Goal: Navigation & Orientation: Find specific page/section

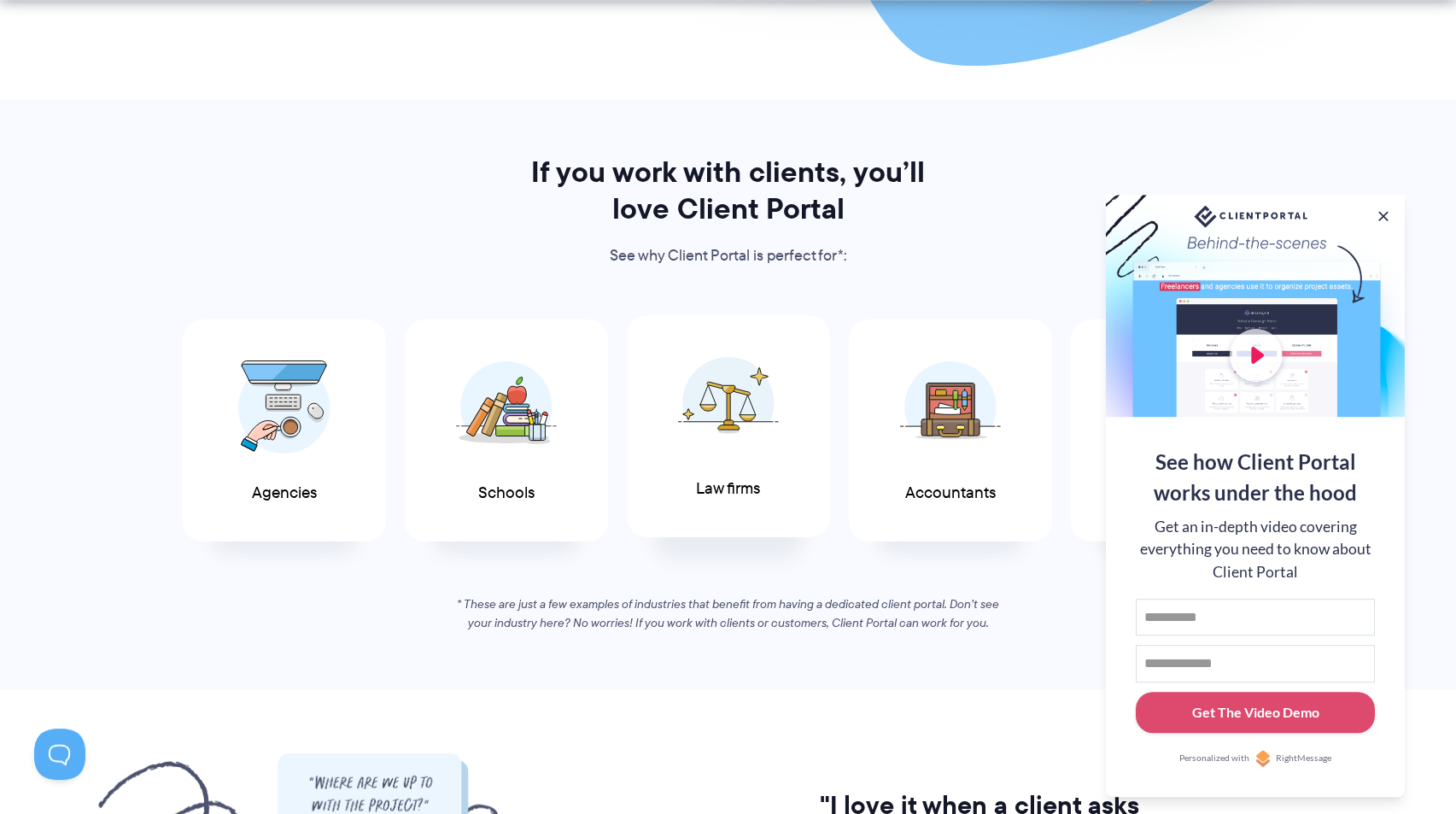
scroll to position [793, 0]
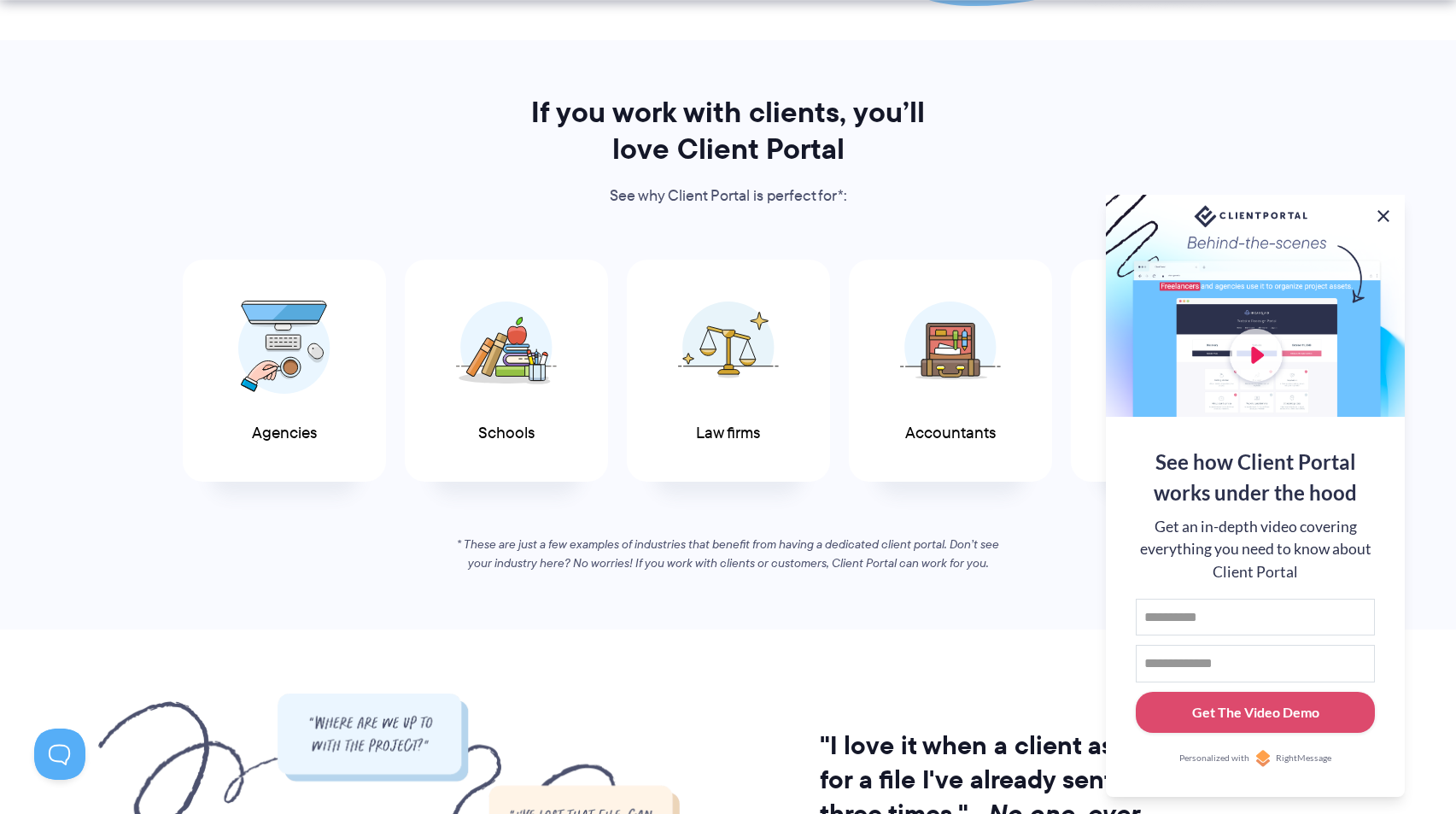
click at [1382, 217] on button at bounding box center [1384, 217] width 21 height 21
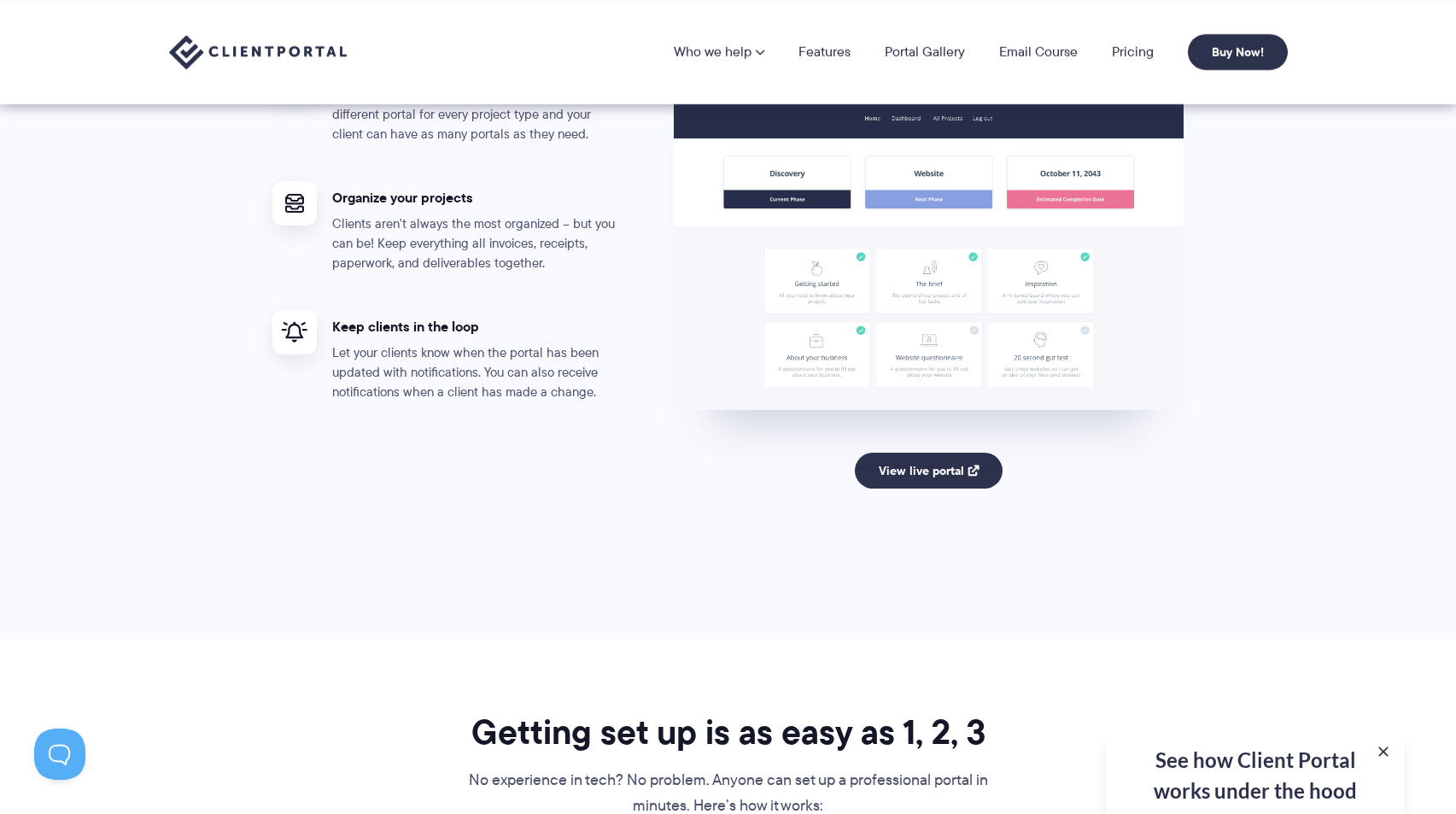
scroll to position [3280, 0]
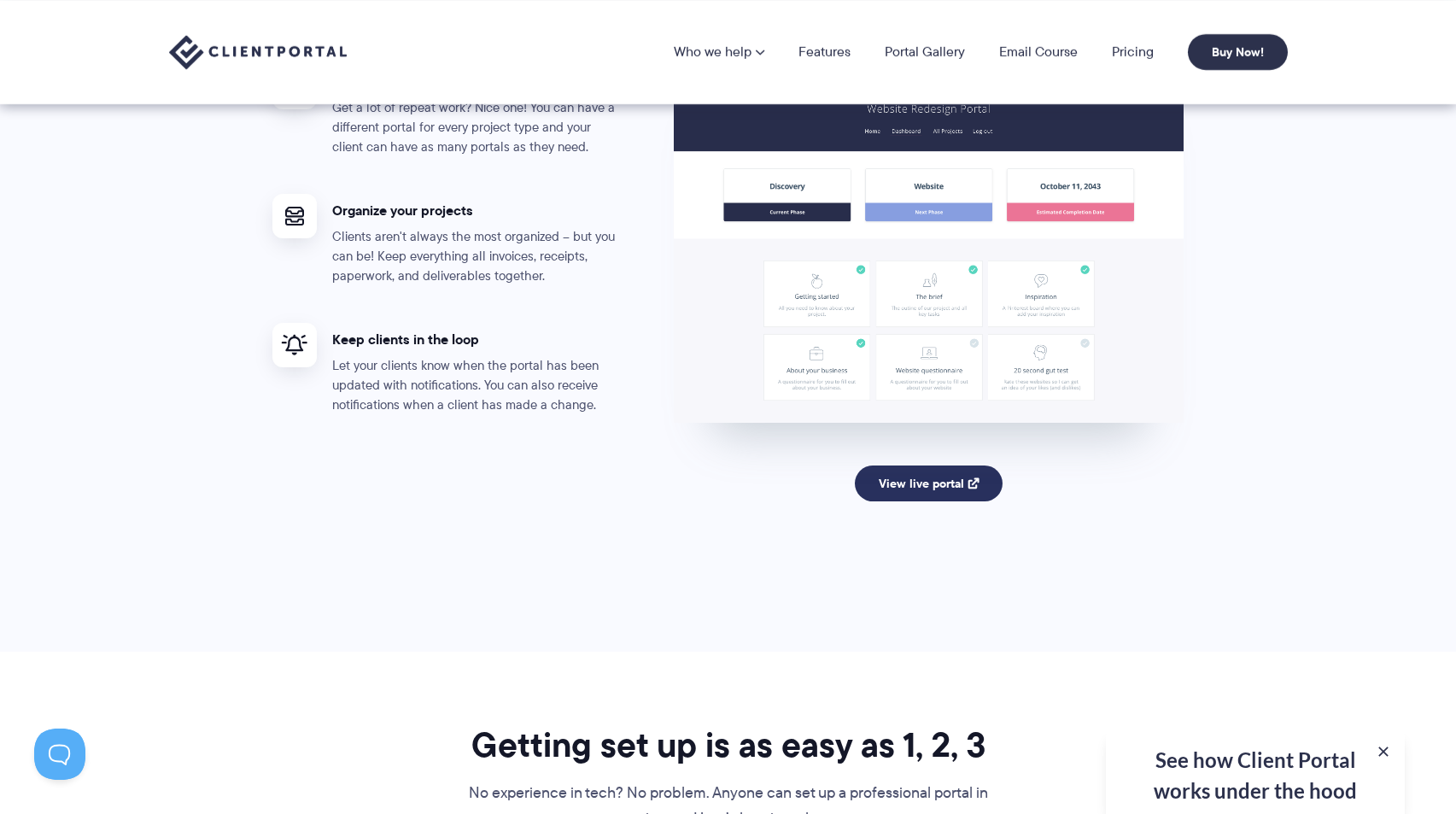
click at [901, 492] on link "View live portal" at bounding box center [929, 483] width 147 height 36
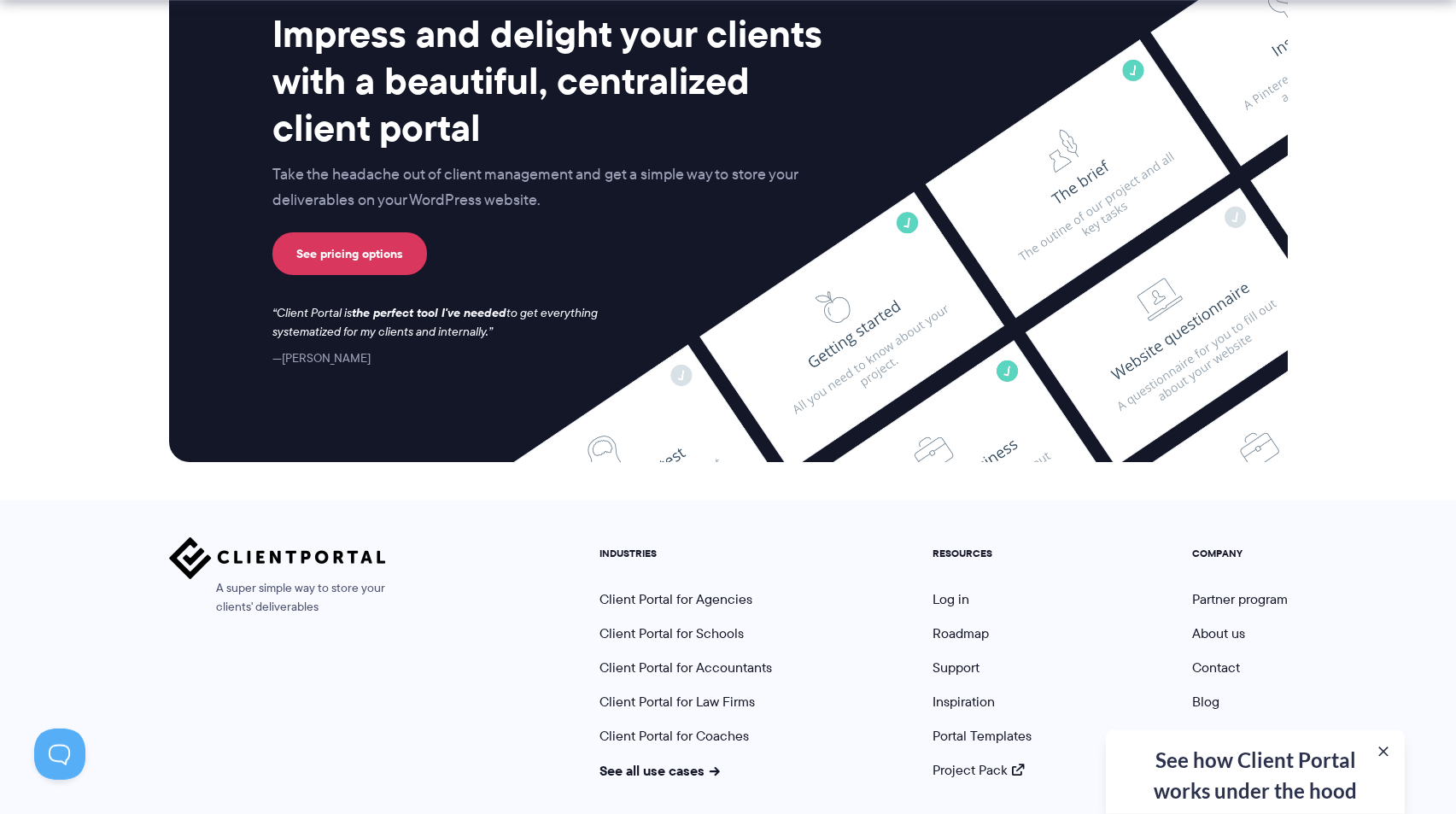
scroll to position [7031, 0]
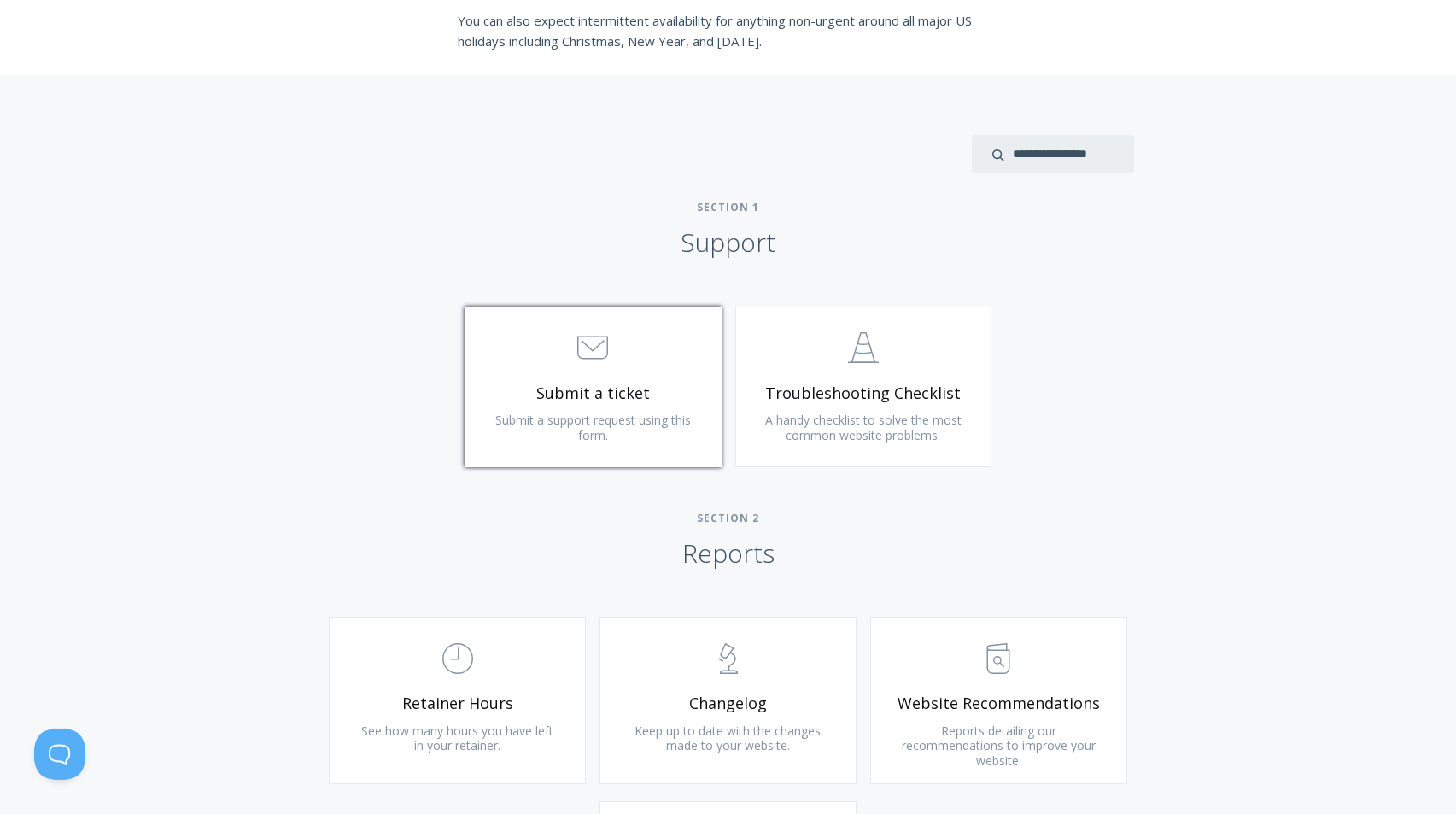
scroll to position [508, 0]
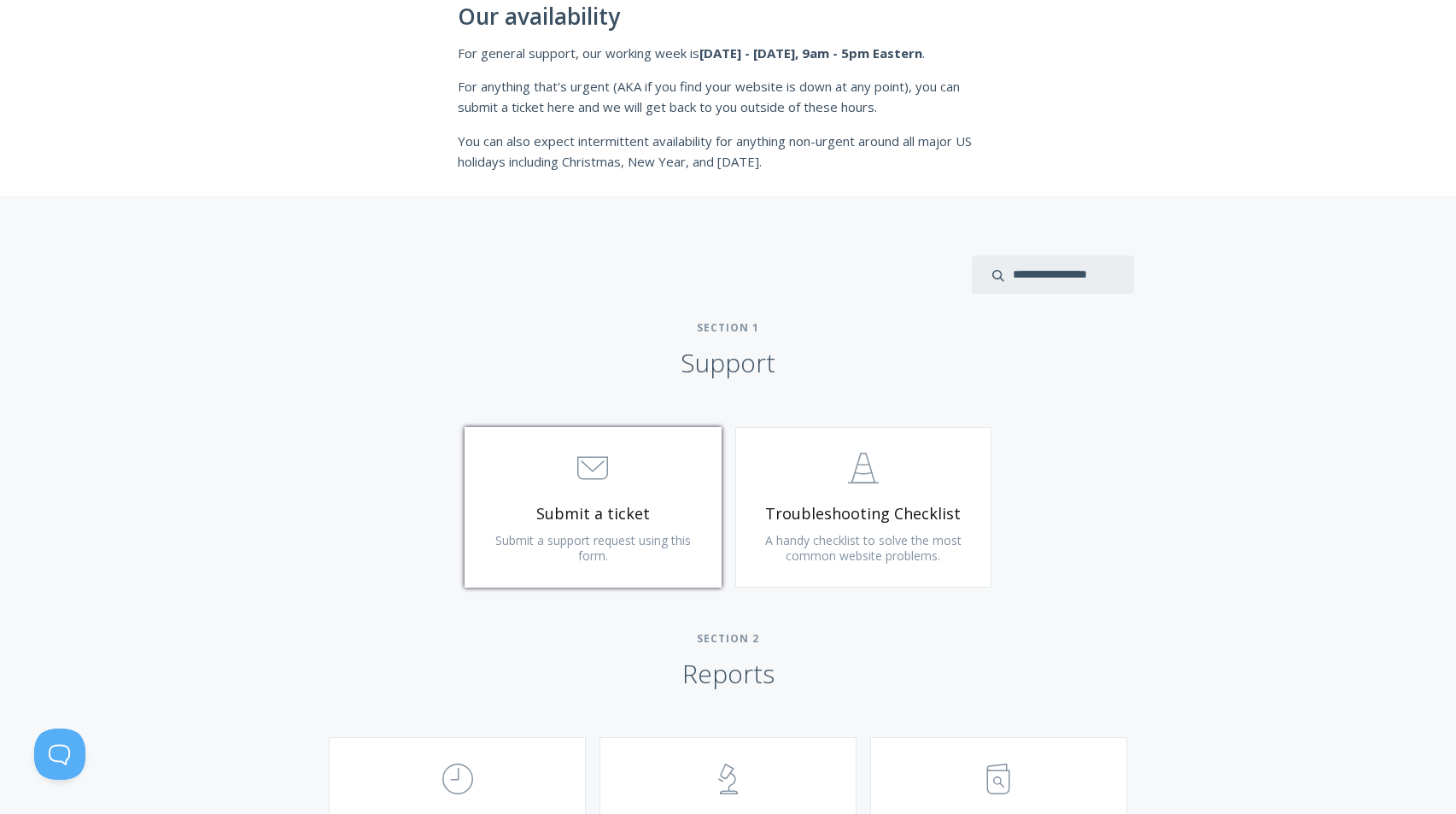
click at [679, 464] on span ".st0{fill:none;stroke:#000000;stroke-width:2;stroke-miterlimit:10;} 3. Communic…" at bounding box center [594, 469] width 205 height 52
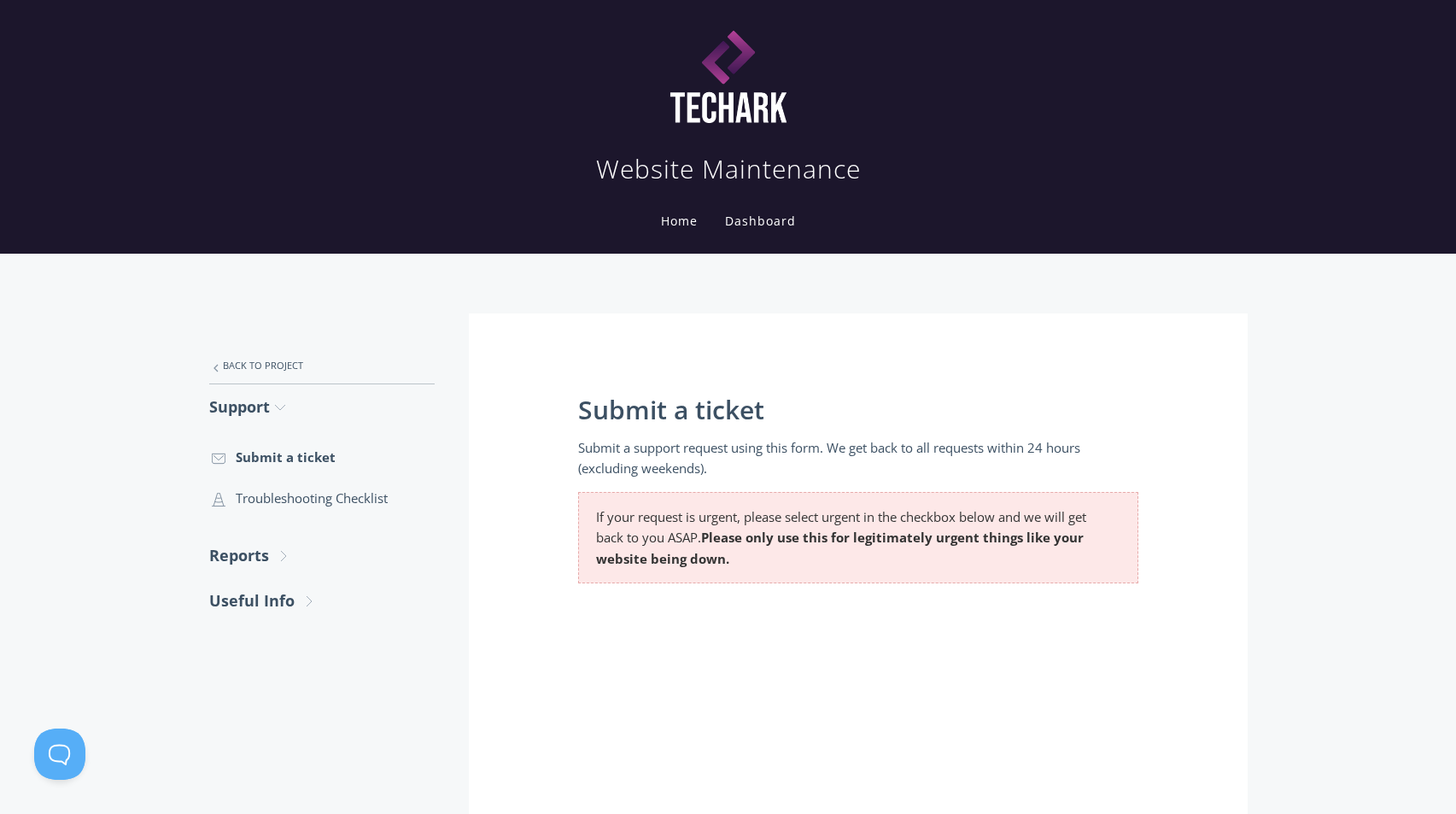
click at [748, 224] on link "Dashboard" at bounding box center [761, 220] width 78 height 16
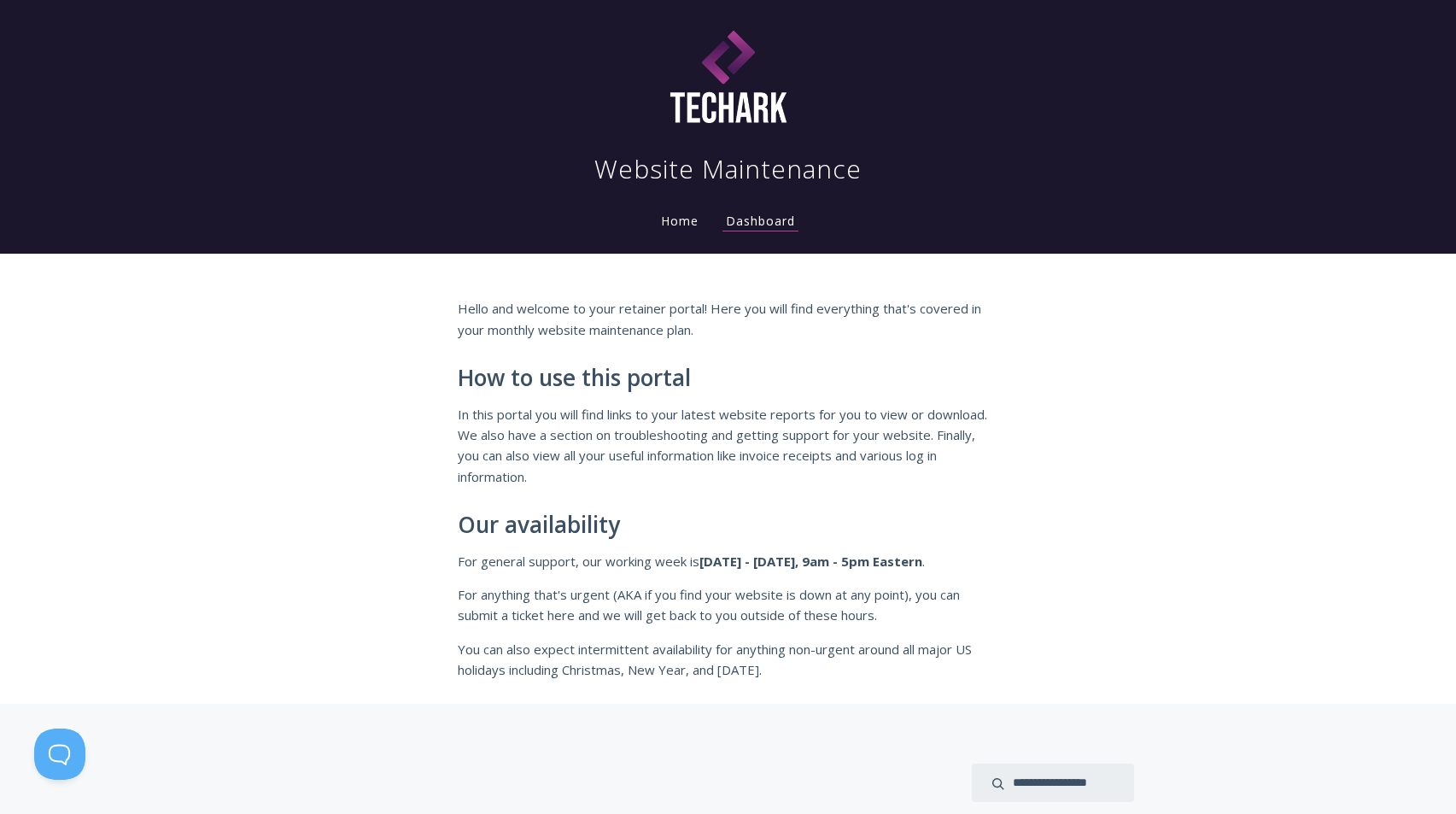
click at [677, 228] on link "Home" at bounding box center [679, 220] width 44 height 16
